Goal: Find specific page/section: Find specific page/section

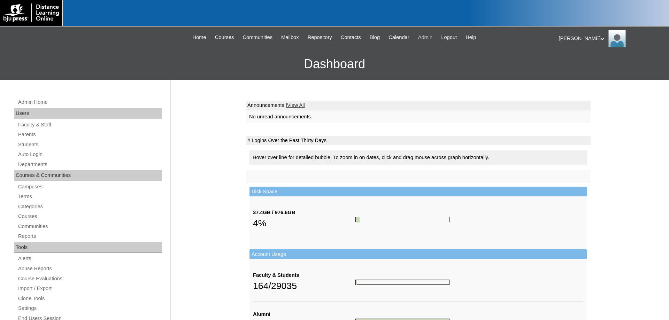
click at [432, 36] on span "Admin" at bounding box center [425, 37] width 15 height 8
click at [27, 199] on link "Terms" at bounding box center [89, 196] width 144 height 9
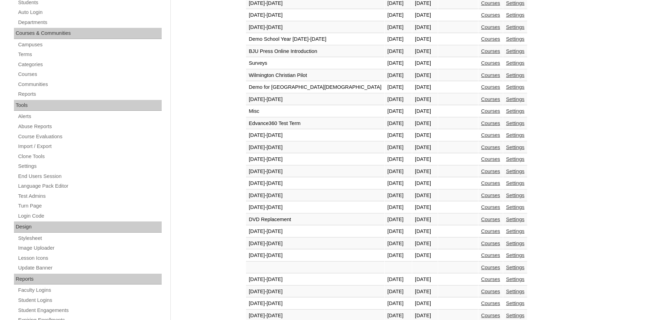
scroll to position [258, 0]
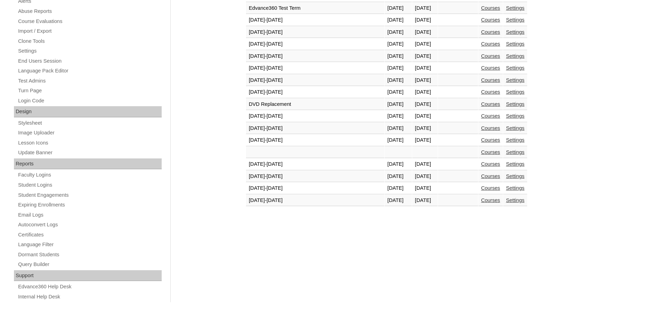
click at [481, 203] on link "Courses" at bounding box center [490, 201] width 19 height 6
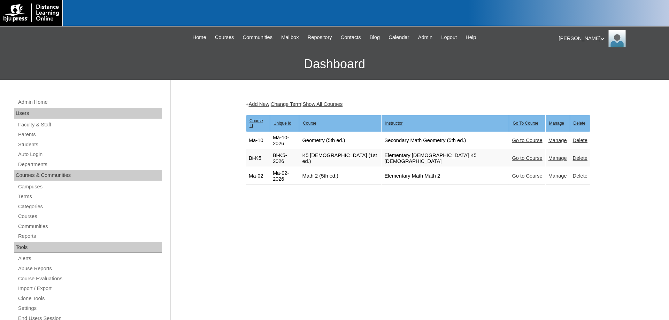
click at [512, 155] on link "Go to Course" at bounding box center [527, 158] width 30 height 6
